Goal: Information Seeking & Learning: Learn about a topic

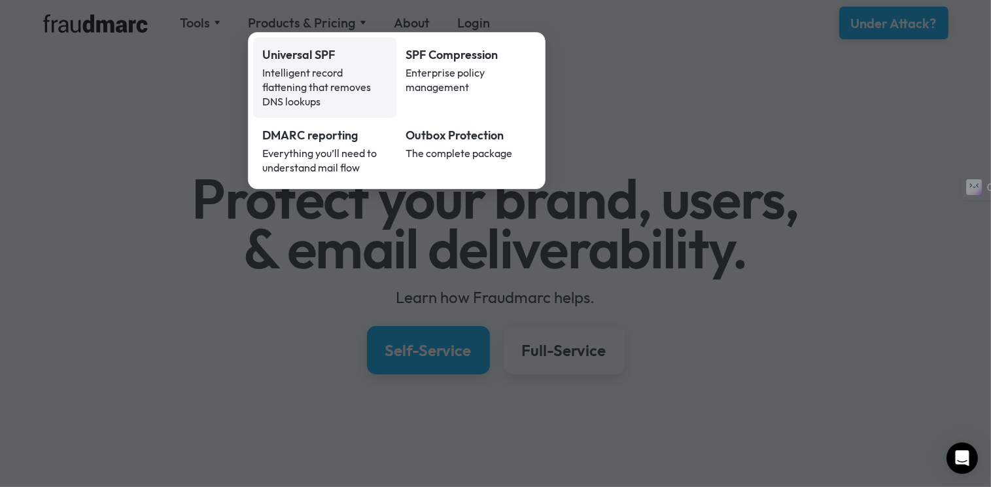
click at [296, 70] on div "Intelligent record flattening that removes DNS lookups" at bounding box center [325, 86] width 126 height 43
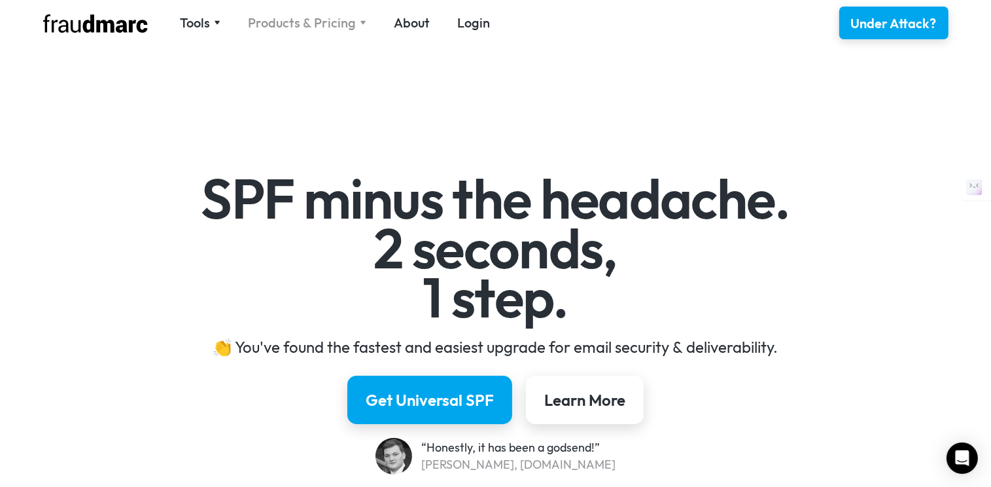
click at [295, 27] on div "Products & Pricing" at bounding box center [302, 23] width 108 height 18
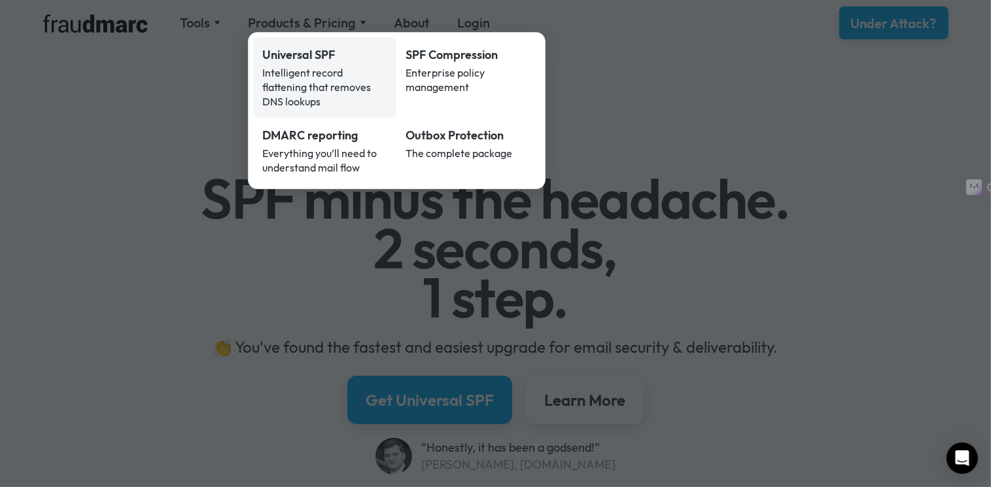
click at [296, 57] on div "Universal SPF" at bounding box center [325, 54] width 126 height 17
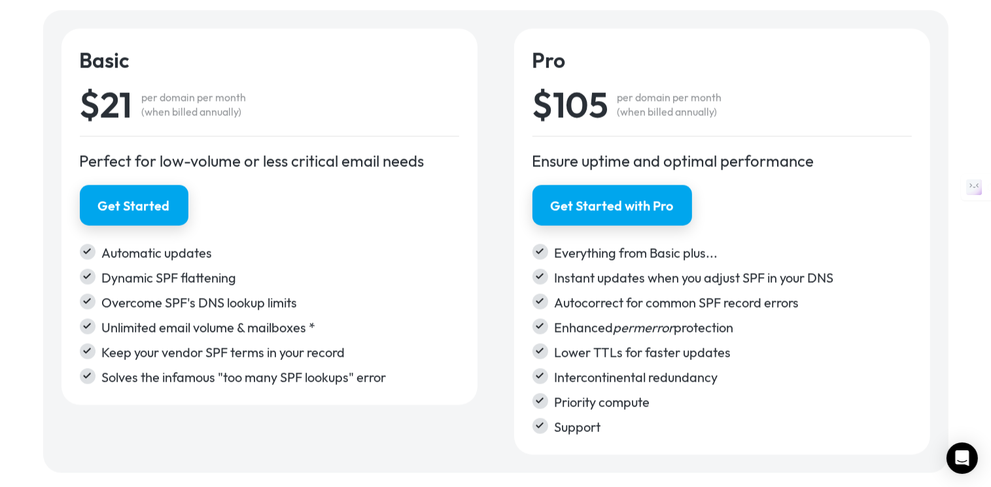
scroll to position [2155, 0]
